Goal: Contribute content: Add original content to the website for others to see

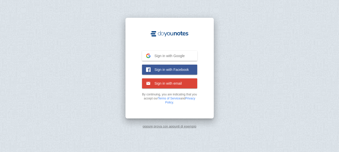
click at [158, 81] on span "Sign in with email" at bounding box center [165, 83] width 31 height 5
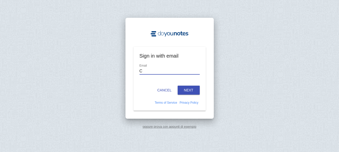
type input "cristina@gegfootwear.it"
click at [189, 89] on button "Next" at bounding box center [189, 90] width 22 height 9
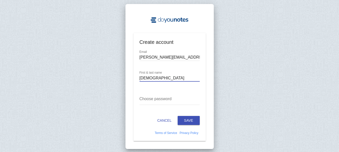
type input "CRISTINA BOSCAGLIA"
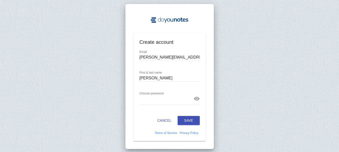
click at [189, 119] on button "Save" at bounding box center [189, 120] width 22 height 9
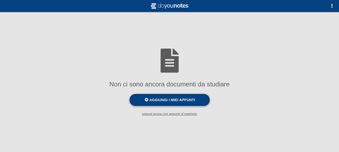
click at [180, 101] on span "Aggiungi i miei appunti" at bounding box center [172, 100] width 46 height 4
click at [0, 0] on input "Aggiungi i miei appunti" at bounding box center [0, 0] width 0 height 0
click at [148, 99] on span at bounding box center [147, 100] width 4 height 4
click at [0, 0] on input "Aggiungi i miei appunti" at bounding box center [0, 0] width 0 height 0
click at [331, 6] on span "button" at bounding box center [332, 6] width 4 height 4
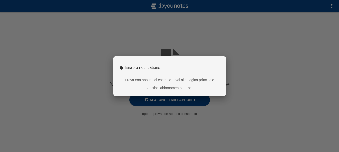
click at [197, 79] on link "Vai alla pagina principale" at bounding box center [194, 80] width 39 height 4
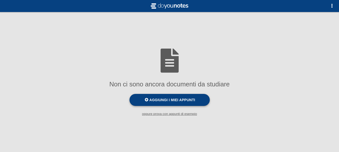
click at [148, 100] on span at bounding box center [147, 100] width 4 height 4
click at [0, 0] on input "Aggiungi i miei appunti" at bounding box center [0, 0] width 0 height 0
click at [171, 115] on small "oppure prova con appunti di esempio" at bounding box center [169, 114] width 339 height 4
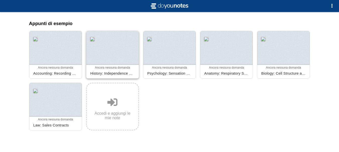
click at [99, 57] on div at bounding box center [112, 48] width 52 height 34
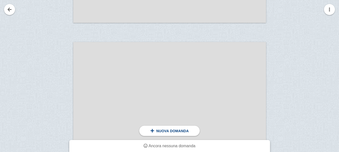
scroll to position [1279, 0]
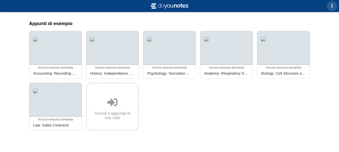
click at [332, 6] on span "button" at bounding box center [332, 6] width 4 height 4
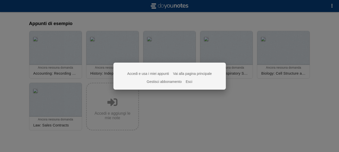
click at [162, 81] on link "Gestisci abbonamento" at bounding box center [164, 82] width 35 height 4
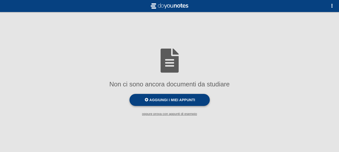
click at [146, 99] on span at bounding box center [147, 100] width 4 height 4
click at [0, 0] on input "Aggiungi i miei appunti" at bounding box center [0, 0] width 0 height 0
click at [153, 101] on span "Aggiungi i miei appunti" at bounding box center [172, 100] width 46 height 4
click at [0, 0] on input "Aggiungi i miei appunti" at bounding box center [0, 0] width 0 height 0
